Goal: Use online tool/utility: Utilize a website feature to perform a specific function

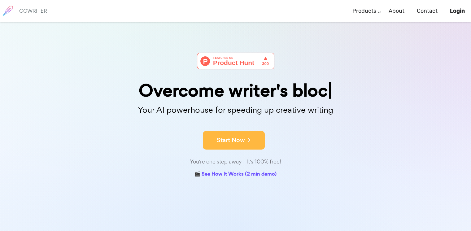
click at [250, 140] on icon at bounding box center [248, 139] width 6 height 7
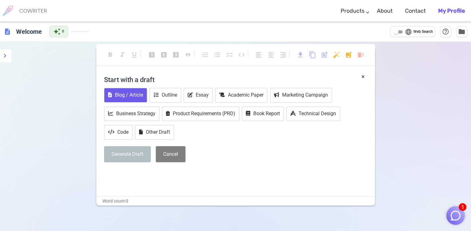
click at [136, 93] on button "Blog / Article" at bounding box center [125, 95] width 43 height 15
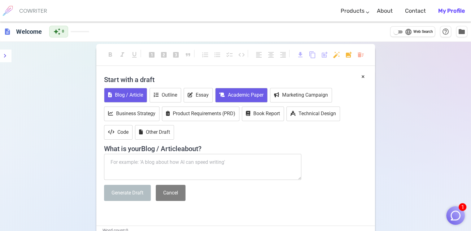
click at [263, 98] on button "Academic Paper" at bounding box center [241, 95] width 52 height 15
click at [150, 169] on textarea at bounding box center [203, 167] width 198 height 26
paste textarea "FROM STREAMS TO RESERVOIRS: TRACING THE FLOW OF SOLID WASTE FROM [GEOGRAPHIC_DA…"
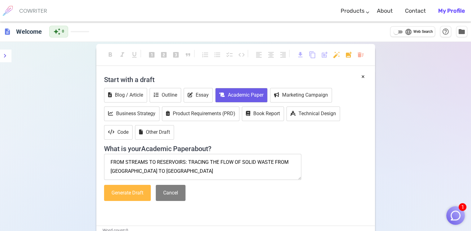
type textarea "FROM STREAMS TO RESERVOIRS: TRACING THE FLOW OF SOLID WASTE FROM [GEOGRAPHIC_DA…"
click at [136, 188] on button "Generate Draft" at bounding box center [127, 193] width 47 height 16
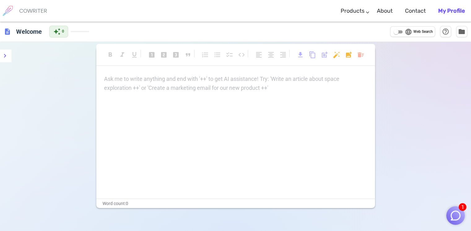
click at [209, 166] on div "Ask me to write anything and end with '++' to get AI assistance! Try: 'Write an…" at bounding box center [235, 137] width 279 height 124
drag, startPoint x: 269, startPoint y: 88, endPoint x: 167, endPoint y: 81, distance: 102.8
click at [186, 80] on div "Ask me to write anything and end with '++' to get AI assistance! Try: 'Write an…" at bounding box center [235, 84] width 263 height 18
drag, startPoint x: 104, startPoint y: 76, endPoint x: 194, endPoint y: 88, distance: 90.0
click at [194, 88] on div "Ask me to write anything and end with '++' to get AI assistance! Try: 'Write an…" at bounding box center [235, 84] width 263 height 18
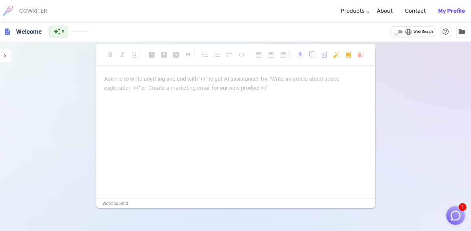
click at [193, 89] on div "Ask me to write anything and end with '++' to get AI assistance! Try: 'Write an…" at bounding box center [235, 84] width 263 height 18
drag, startPoint x: 108, startPoint y: 115, endPoint x: 125, endPoint y: 81, distance: 38.4
click at [125, 81] on p "Ask me to write anything and end with '++' to get AI assistance! Try: 'Write an…" at bounding box center [235, 79] width 263 height 9
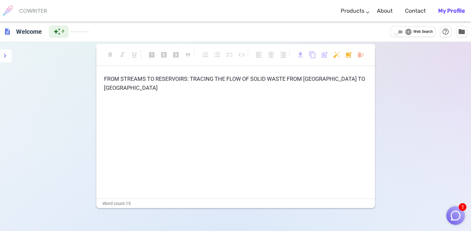
click at [420, 122] on div "format_bold format_italic format_underlined looks_one looks_two looks_3 format_…" at bounding box center [235, 157] width 471 height 231
click at [34, 121] on div "format_bold format_italic format_underlined looks_one looks_two looks_3 format_…" at bounding box center [235, 157] width 471 height 231
